Goal: Information Seeking & Learning: Learn about a topic

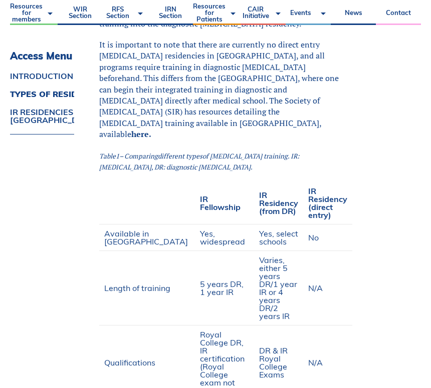
scroll to position [458, 83]
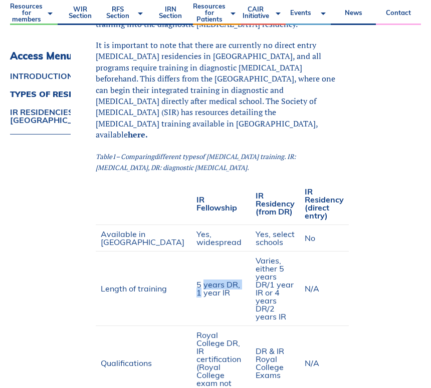
drag, startPoint x: 170, startPoint y: 256, endPoint x: 211, endPoint y: 258, distance: 41.6
click at [211, 280] on span "5 years DR, 1 year IR" at bounding box center [218, 289] width 44 height 18
drag, startPoint x: 237, startPoint y: 185, endPoint x: 258, endPoint y: 188, distance: 21.7
click at [258, 191] on span "IR Residency (from DR)" at bounding box center [274, 204] width 39 height 26
drag, startPoint x: 234, startPoint y: 217, endPoint x: 269, endPoint y: 222, distance: 35.5
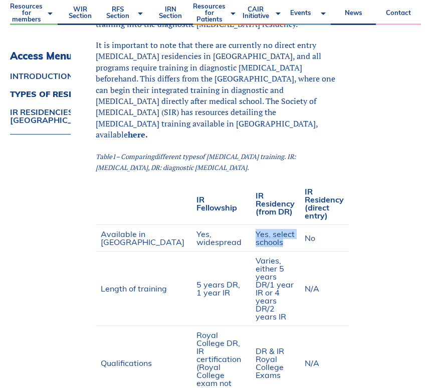
click at [269, 229] on span "Yes, select schools" at bounding box center [274, 238] width 39 height 18
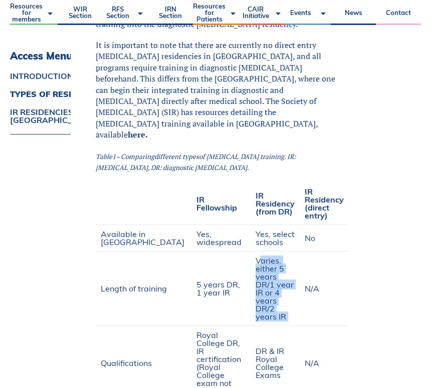
drag, startPoint x: 240, startPoint y: 244, endPoint x: 267, endPoint y: 275, distance: 41.5
click at [267, 275] on td "Varies, either 5 years DR/1 year IR or 4 years DR/2 years IR" at bounding box center [274, 289] width 49 height 75
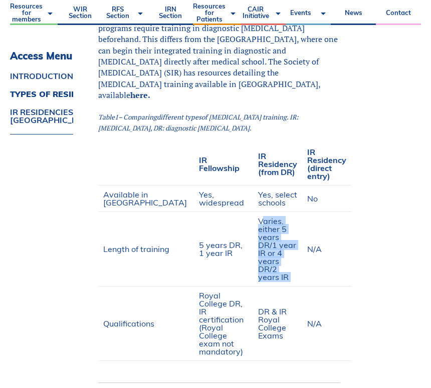
scroll to position [497, 80]
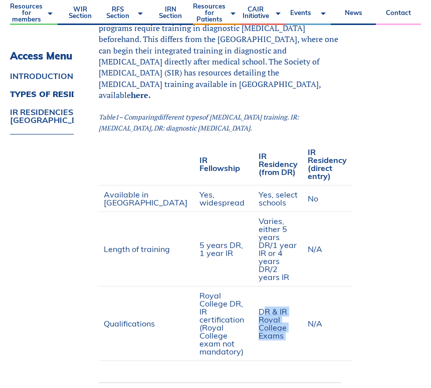
drag, startPoint x: 242, startPoint y: 260, endPoint x: 263, endPoint y: 288, distance: 35.3
click at [263, 288] on td "DR & IR Royal College Exams" at bounding box center [277, 324] width 49 height 75
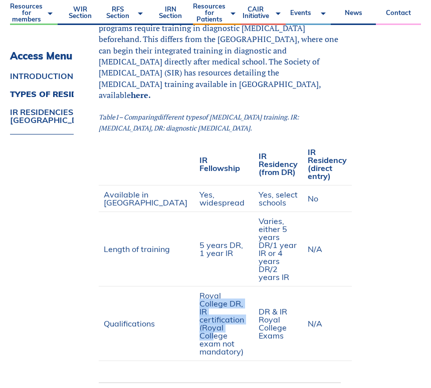
drag, startPoint x: 189, startPoint y: 257, endPoint x: 207, endPoint y: 278, distance: 27.4
click at [207, 291] on span "Royal College DR, IR certification (Royal College exam not mandatory)" at bounding box center [221, 324] width 45 height 66
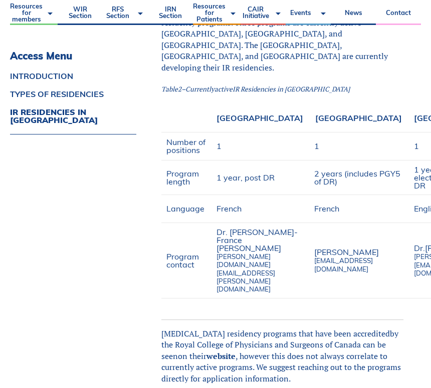
scroll to position [933, 18]
drag, startPoint x: 254, startPoint y: 204, endPoint x: 270, endPoint y: 206, distance: 16.6
click at [270, 328] on span "by the Royal College of Physicians and Surgeons of Canada can be seen" at bounding box center [279, 345] width 237 height 34
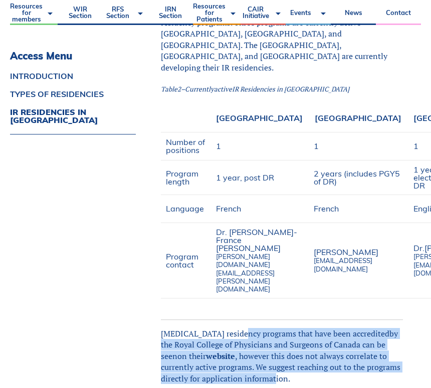
drag, startPoint x: 234, startPoint y: 196, endPoint x: 324, endPoint y: 238, distance: 99.7
click at [324, 328] on span "[MEDICAL_DATA] residency programs that have been a ccredited by the Royal Colle…" at bounding box center [280, 356] width 239 height 56
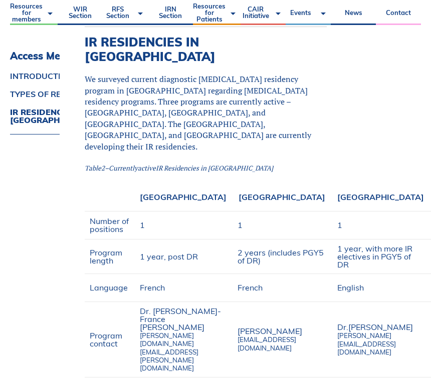
scroll to position [854, 155]
click at [280, 336] on span "[EMAIL_ADDRESS][DOMAIN_NAME]" at bounding box center [266, 344] width 59 height 16
